Goal: Information Seeking & Learning: Learn about a topic

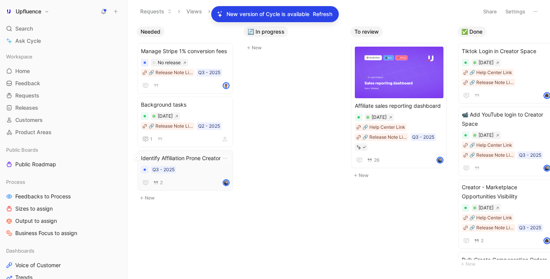
click at [204, 162] on span "Identify Affiliation Prone Creators" at bounding box center [185, 158] width 89 height 9
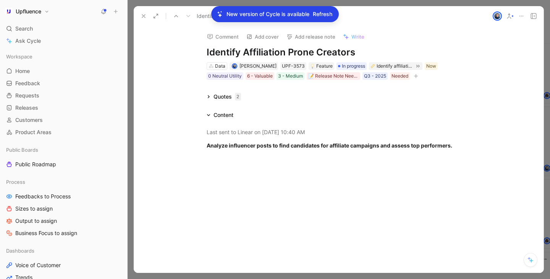
click at [417, 77] on icon "button" at bounding box center [416, 76] width 5 height 5
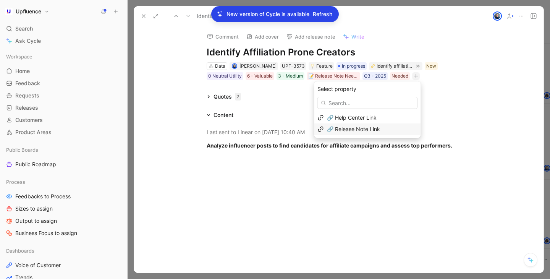
click at [376, 127] on span "🔗 Release Note Link" at bounding box center [353, 129] width 53 height 6
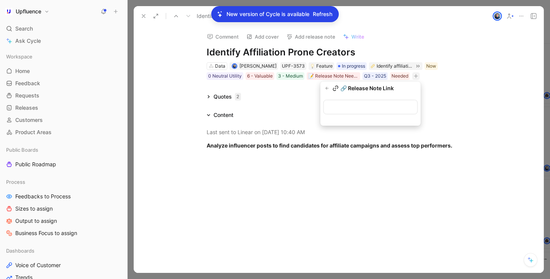
type input "[URL][DOMAIN_NAME]"
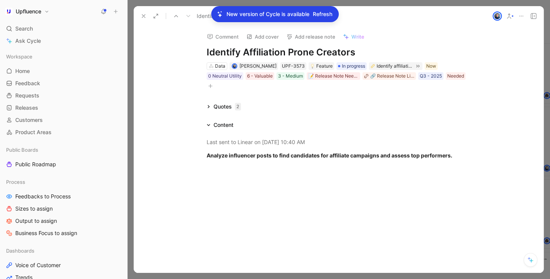
click at [146, 19] on icon at bounding box center [144, 16] width 6 height 6
